Goal: Information Seeking & Learning: Check status

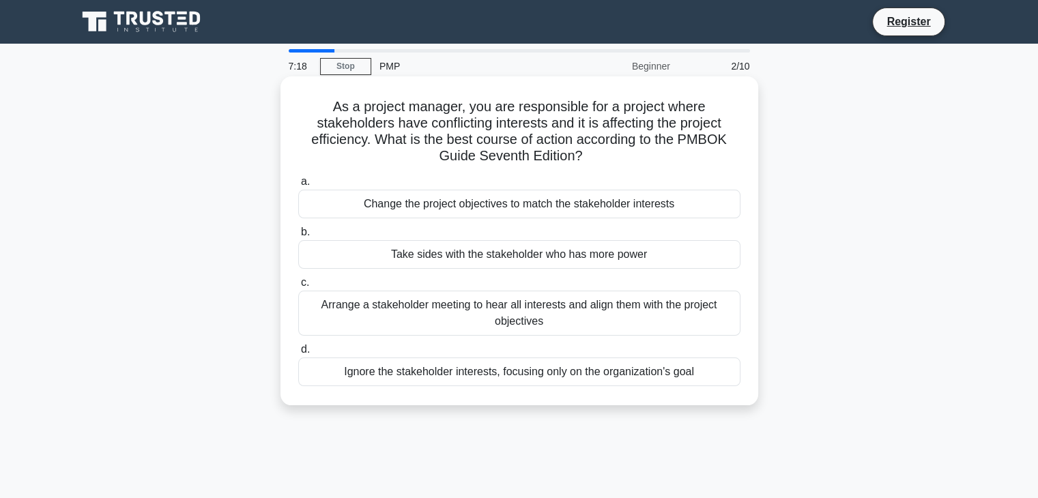
click at [473, 309] on div "Arrange a stakeholder meeting to hear all interests and align them with the pro…" at bounding box center [519, 313] width 442 height 45
click at [298, 287] on input "c. Arrange a stakeholder meeting to hear all interests and align them with the …" at bounding box center [298, 283] width 0 height 9
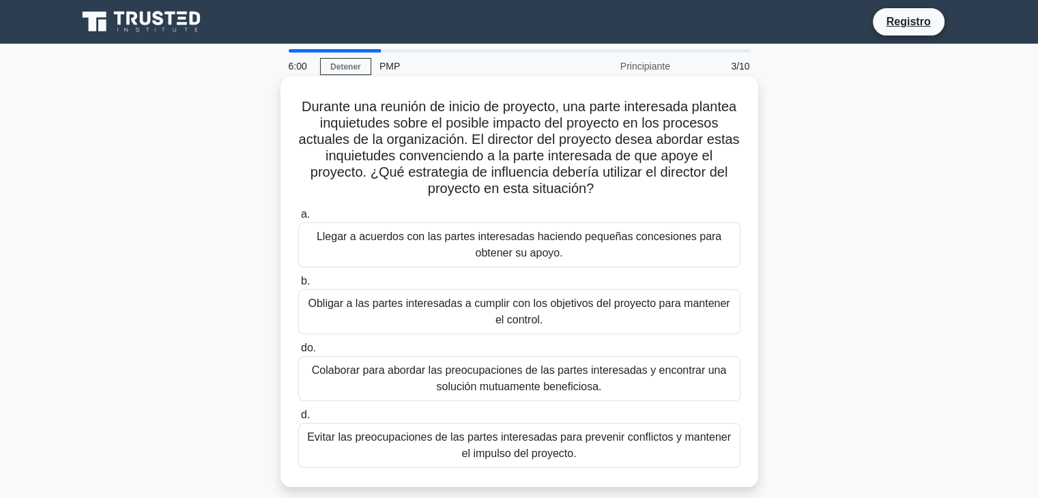
click at [395, 375] on font "Colaborar para abordar las preocupaciones de las partes interesadas y encontrar…" at bounding box center [519, 379] width 414 height 28
click at [298, 353] on input "do. Colaborar para abordar las preocupaciones de las partes interesadas y encon…" at bounding box center [298, 348] width 0 height 9
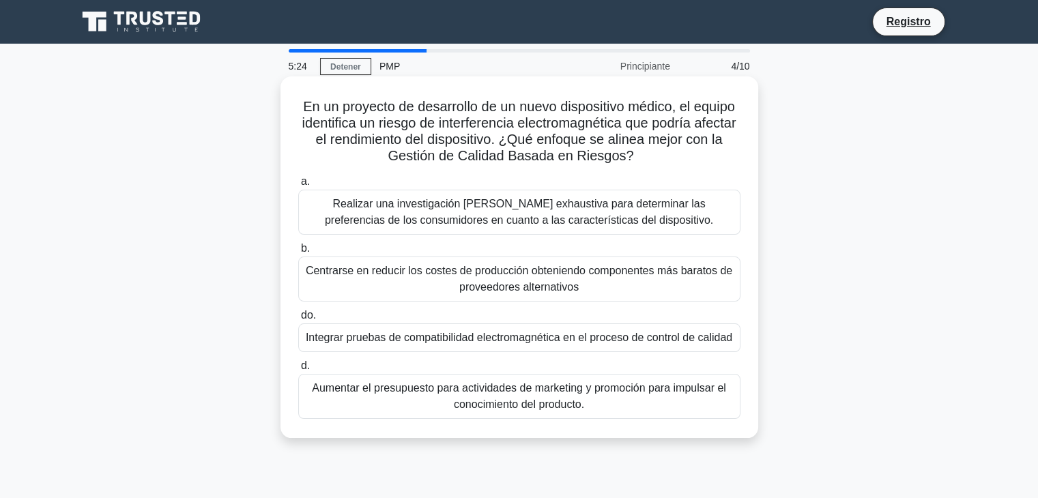
click at [384, 339] on font "Integrar pruebas de compatibilidad electromagnética en el proceso de control de…" at bounding box center [519, 338] width 427 height 12
click at [298, 320] on input "do. Integrar pruebas de compatibilidad electromagnética en el proceso de contro…" at bounding box center [298, 315] width 0 height 9
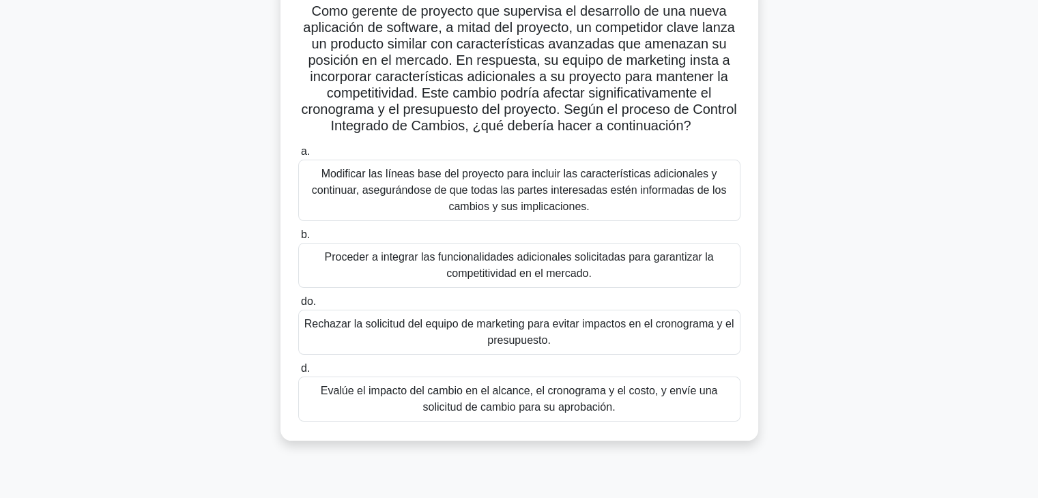
scroll to position [137, 0]
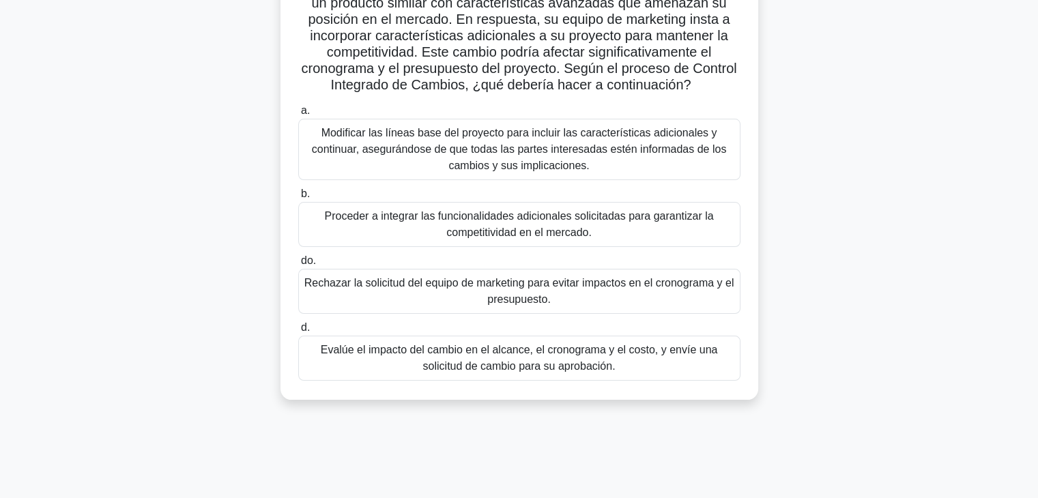
click at [554, 364] on font "Evalúe el impacto del cambio en el alcance, el cronograma y el costo, y envíe u…" at bounding box center [519, 358] width 397 height 28
click at [298, 332] on input "d. Evalúe el impacto del cambio en el alcance, el cronograma y el costo, y enví…" at bounding box center [298, 328] width 0 height 9
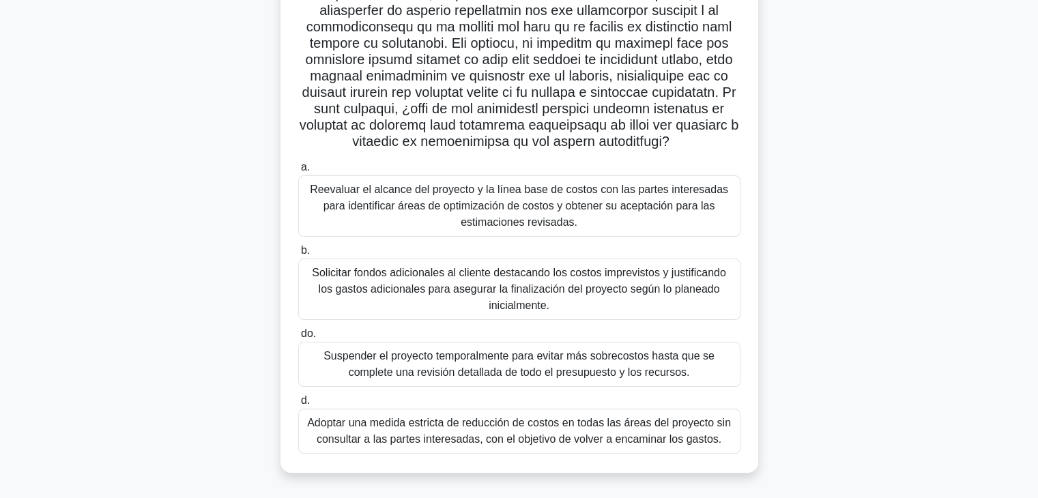
scroll to position [277, 0]
click at [430, 203] on font "Reevaluar el alcance del proyecto y la línea base de costos con las partes inte…" at bounding box center [519, 206] width 419 height 44
click at [298, 172] on input "a. Reevaluar el alcance del proyecto y la línea base de costos con las partes i…" at bounding box center [298, 167] width 0 height 9
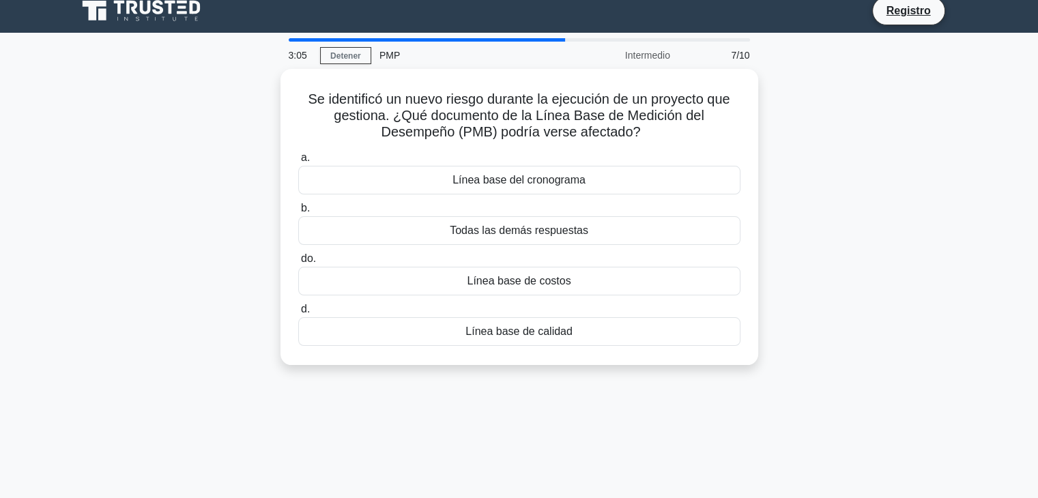
scroll to position [0, 0]
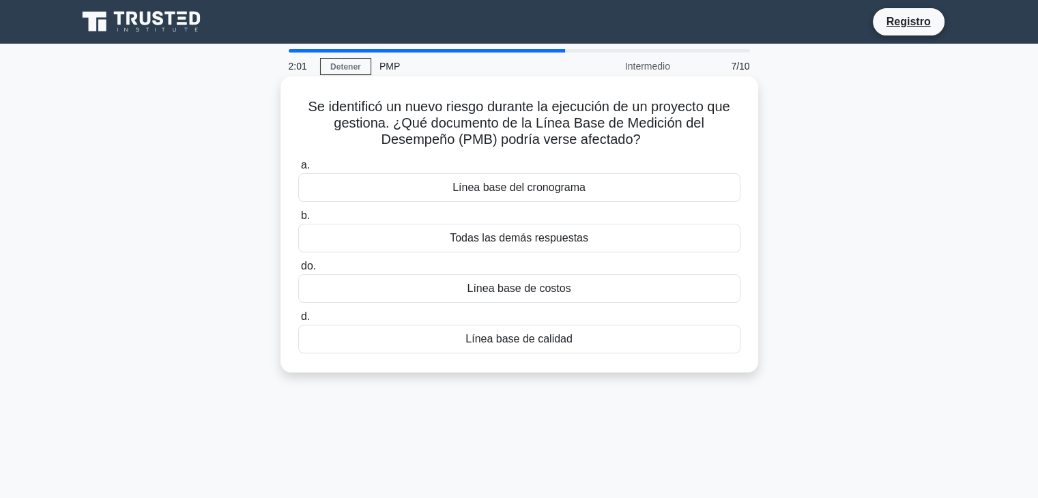
click at [517, 241] on font "Todas las demás respuestas" at bounding box center [519, 238] width 139 height 12
click at [298, 221] on input "b. Todas las demás respuestas" at bounding box center [298, 216] width 0 height 9
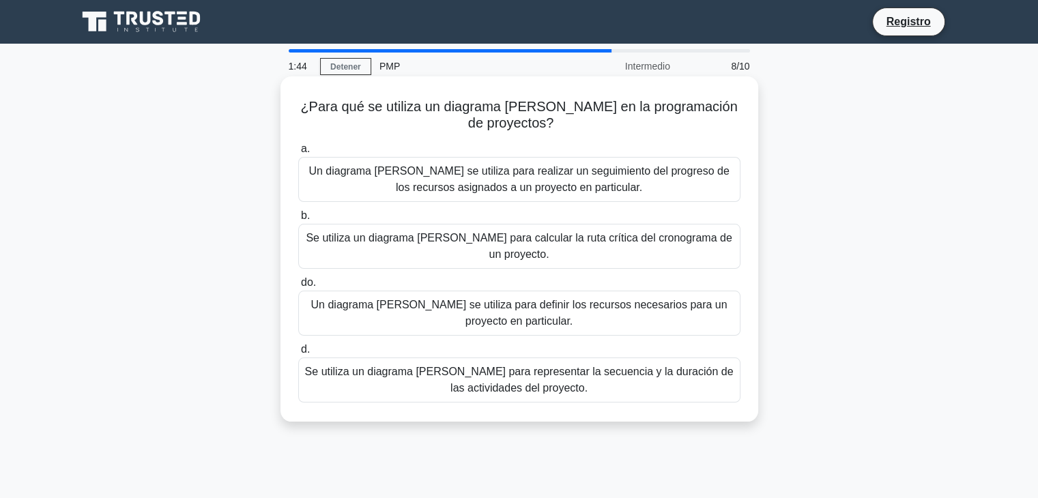
click at [470, 188] on font "Un diagrama [PERSON_NAME] se utiliza para realizar un seguimiento del progreso …" at bounding box center [519, 179] width 421 height 28
click at [298, 154] on input "a. Un diagrama de Gantt se utiliza para realizar un seguimiento del progreso de…" at bounding box center [298, 149] width 0 height 9
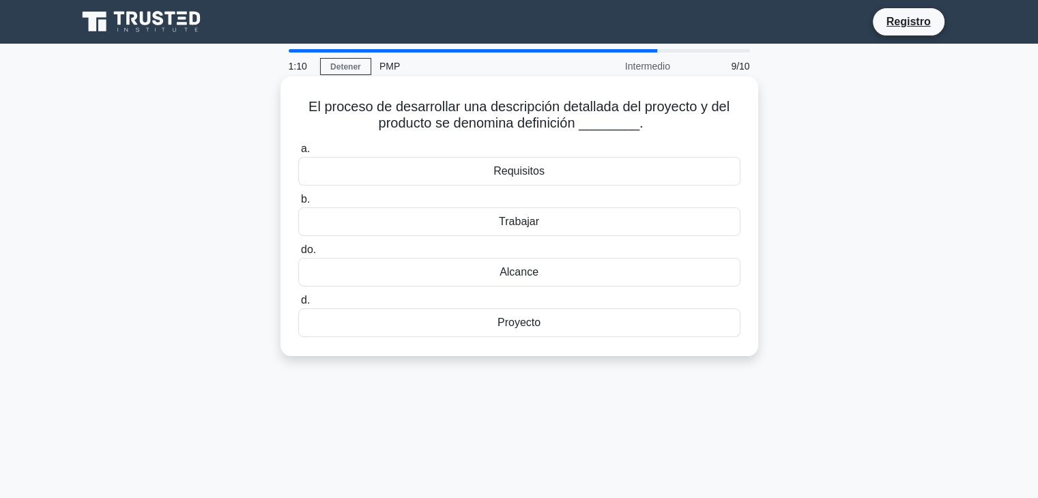
click at [501, 277] on font "Alcance" at bounding box center [519, 272] width 39 height 12
click at [298, 255] on input "do. Alcance" at bounding box center [298, 250] width 0 height 9
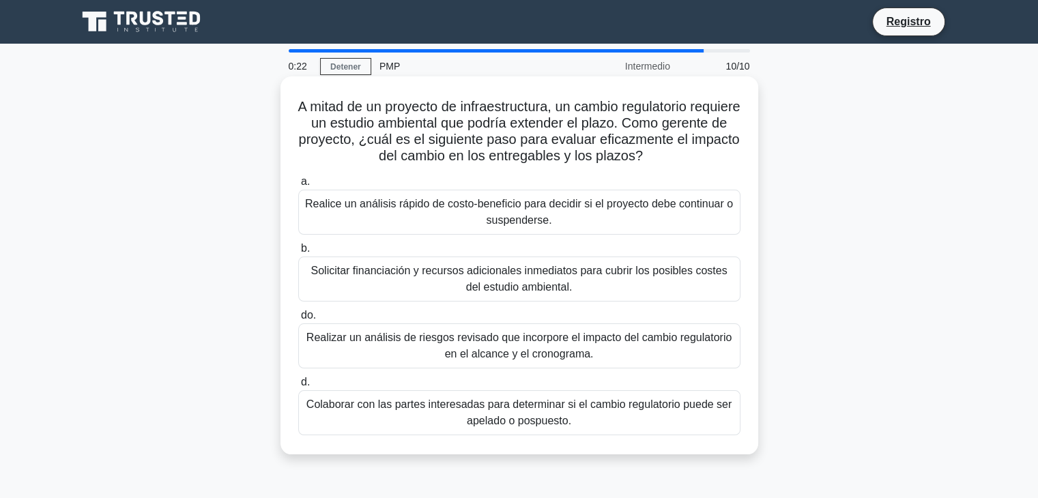
click at [511, 407] on font "Colaborar con las partes interesadas para determinar si el cambio regulatorio p…" at bounding box center [519, 413] width 425 height 28
click at [298, 387] on input "d. Colaborar con las partes interesadas para determinar si el cambio regulatori…" at bounding box center [298, 382] width 0 height 9
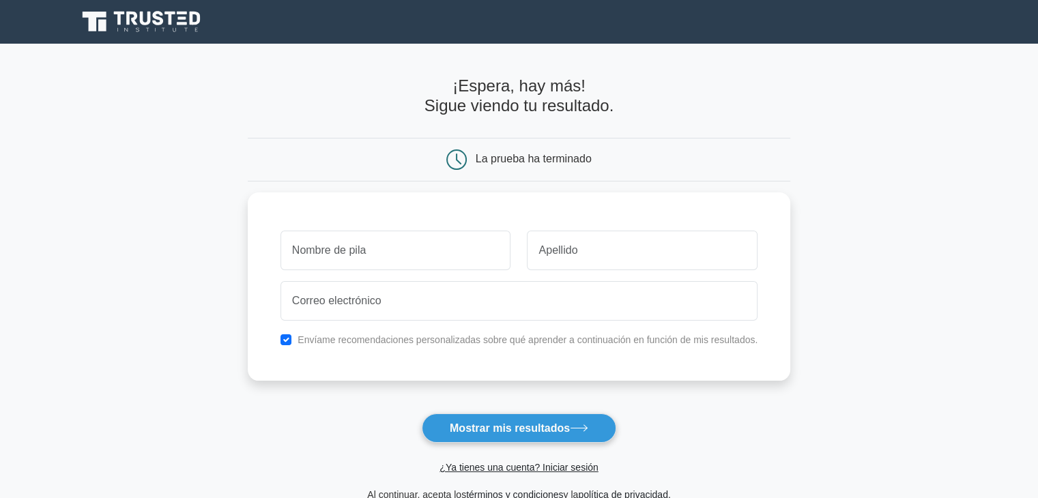
type input "h"
type input "[PERSON_NAME]"
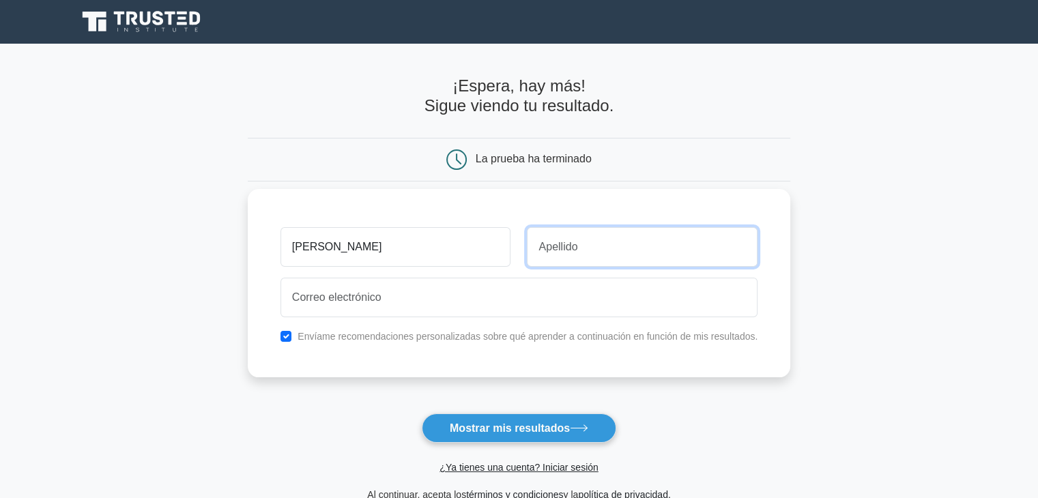
click at [625, 251] on input "text" at bounding box center [642, 247] width 231 height 40
type input "Cachay"
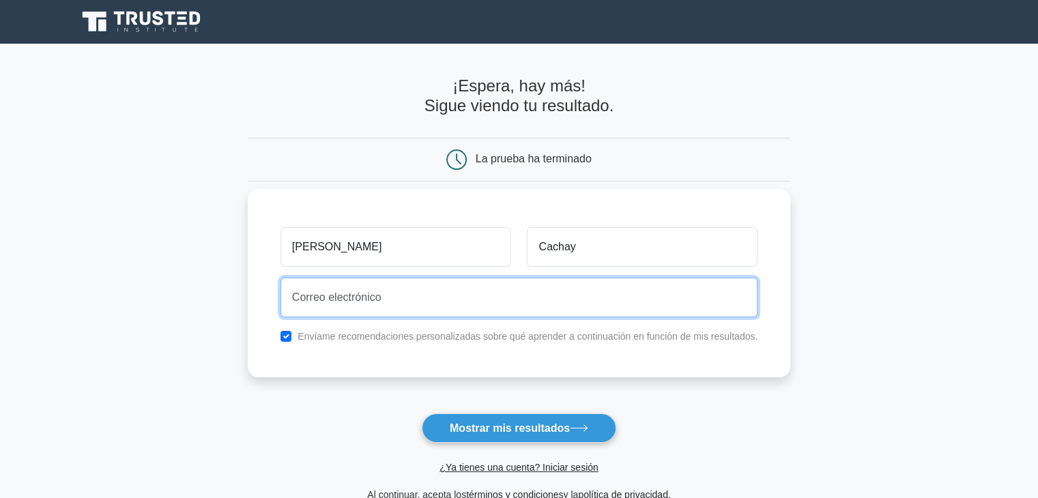
click at [455, 307] on input "email" at bounding box center [519, 298] width 477 height 40
type input "henry_cachay@yahoo.es"
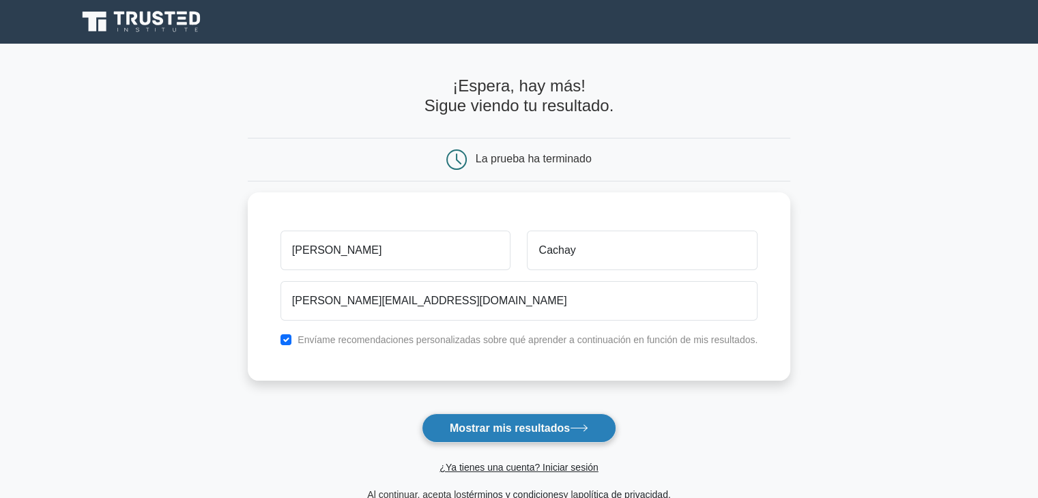
click at [516, 430] on font "Mostrar mis resultados" at bounding box center [510, 429] width 120 height 12
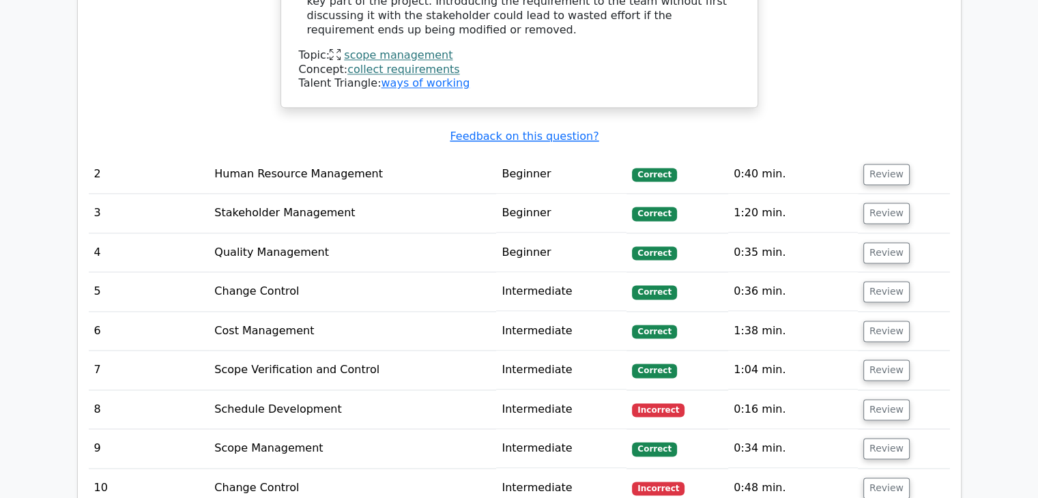
scroll to position [1843, 0]
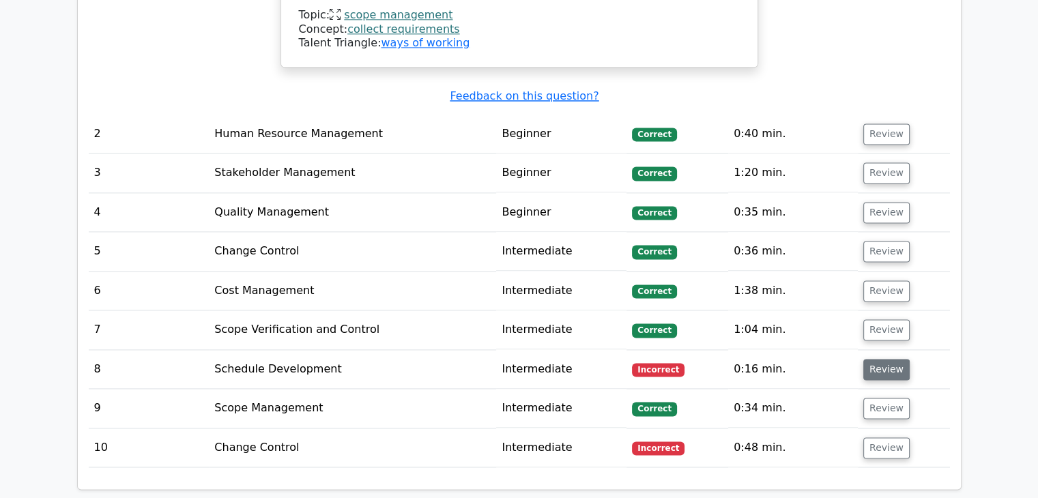
click at [883, 359] on button "Review" at bounding box center [887, 369] width 46 height 21
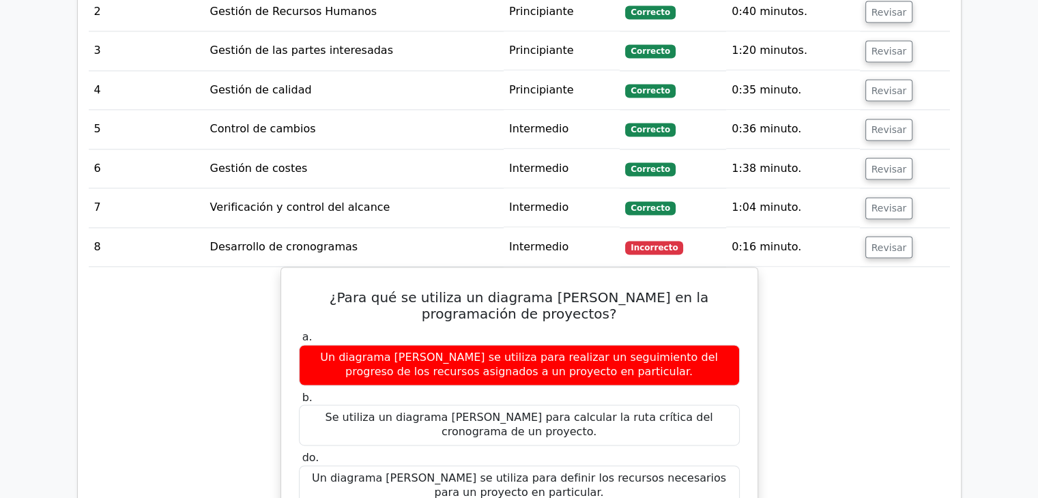
scroll to position [1994, 0]
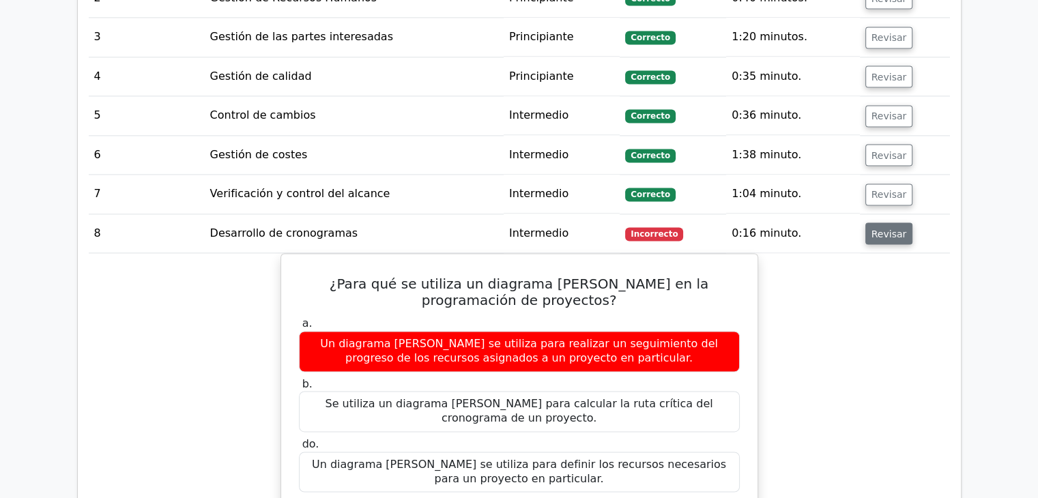
click at [882, 228] on font "Revisar" at bounding box center [890, 233] width 36 height 11
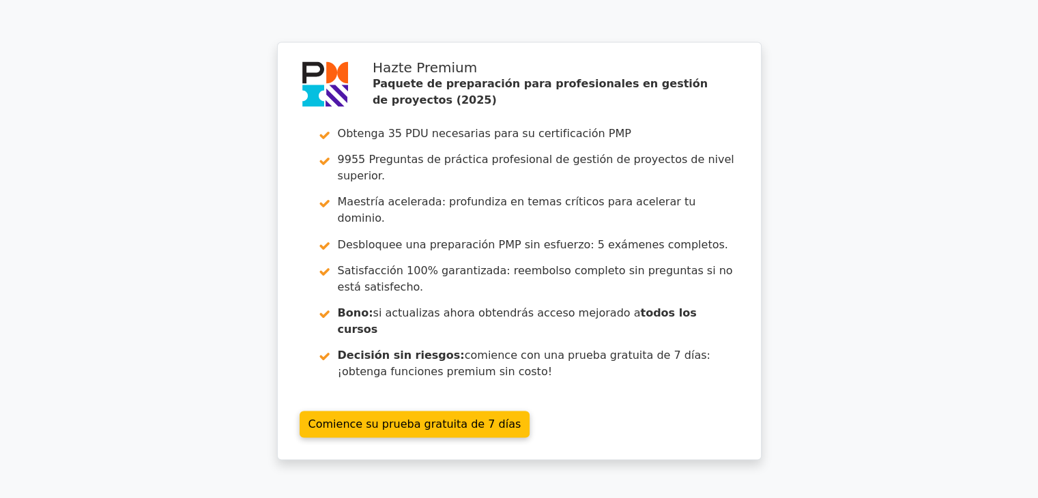
scroll to position [2183, 0]
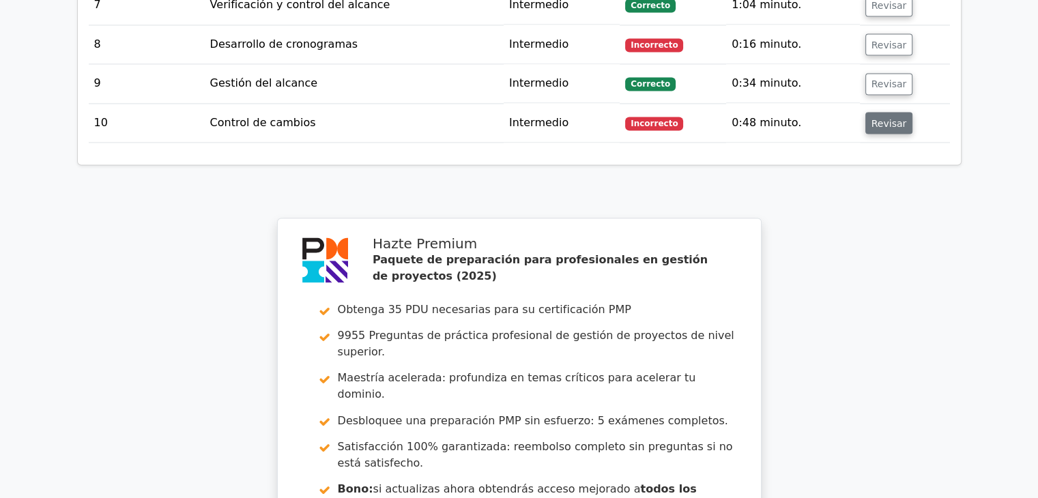
click at [879, 117] on font "Revisar" at bounding box center [890, 122] width 36 height 11
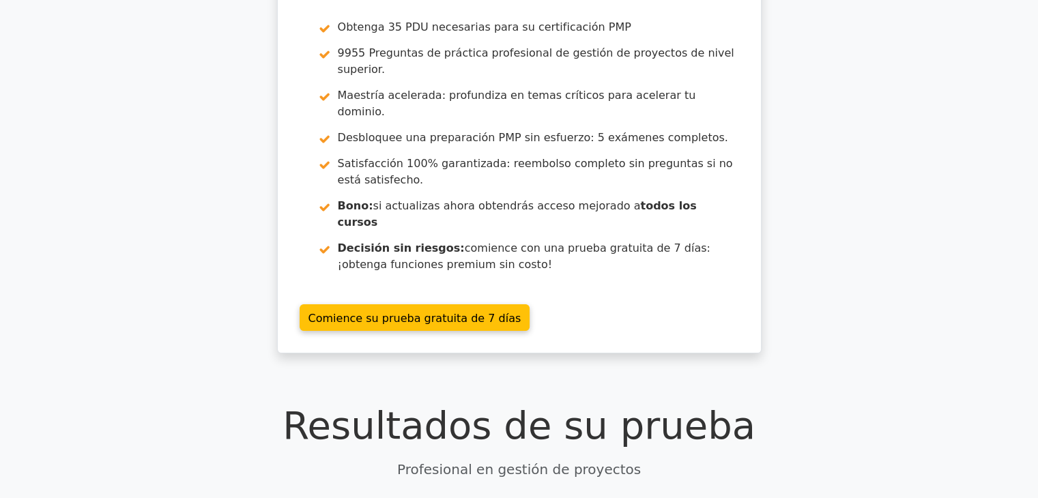
scroll to position [0, 0]
